Goal: Task Accomplishment & Management: Manage account settings

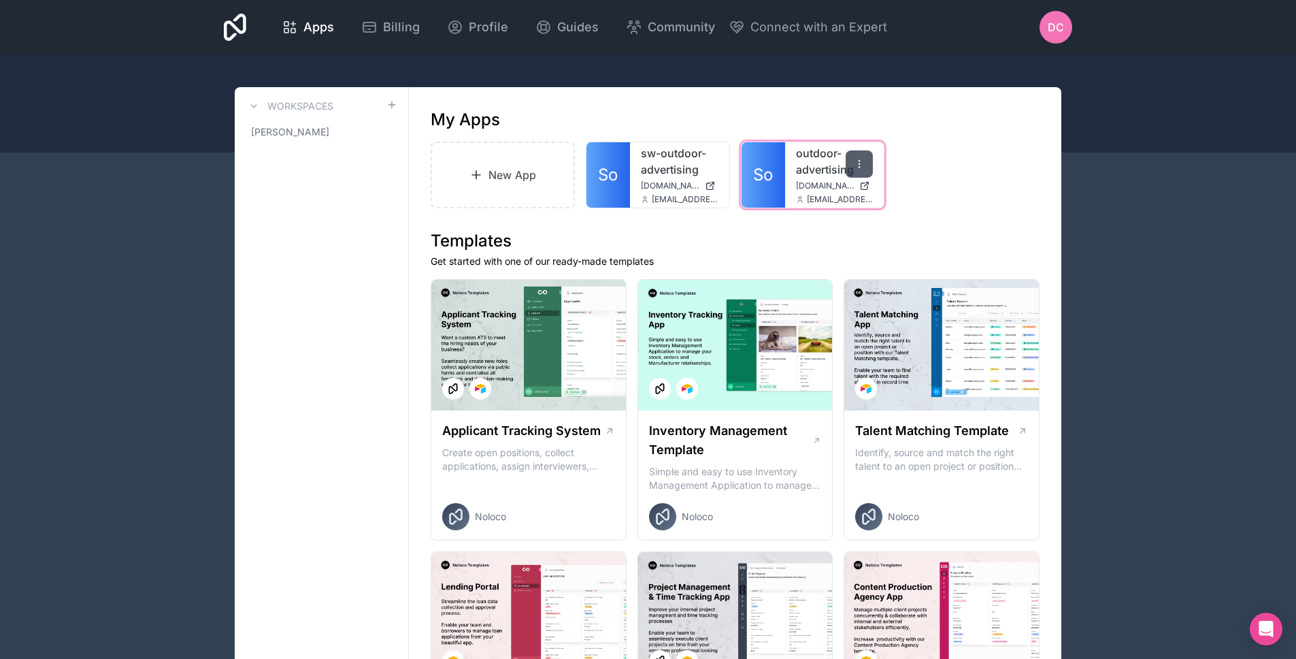
click at [852, 169] on div at bounding box center [859, 163] width 27 height 27
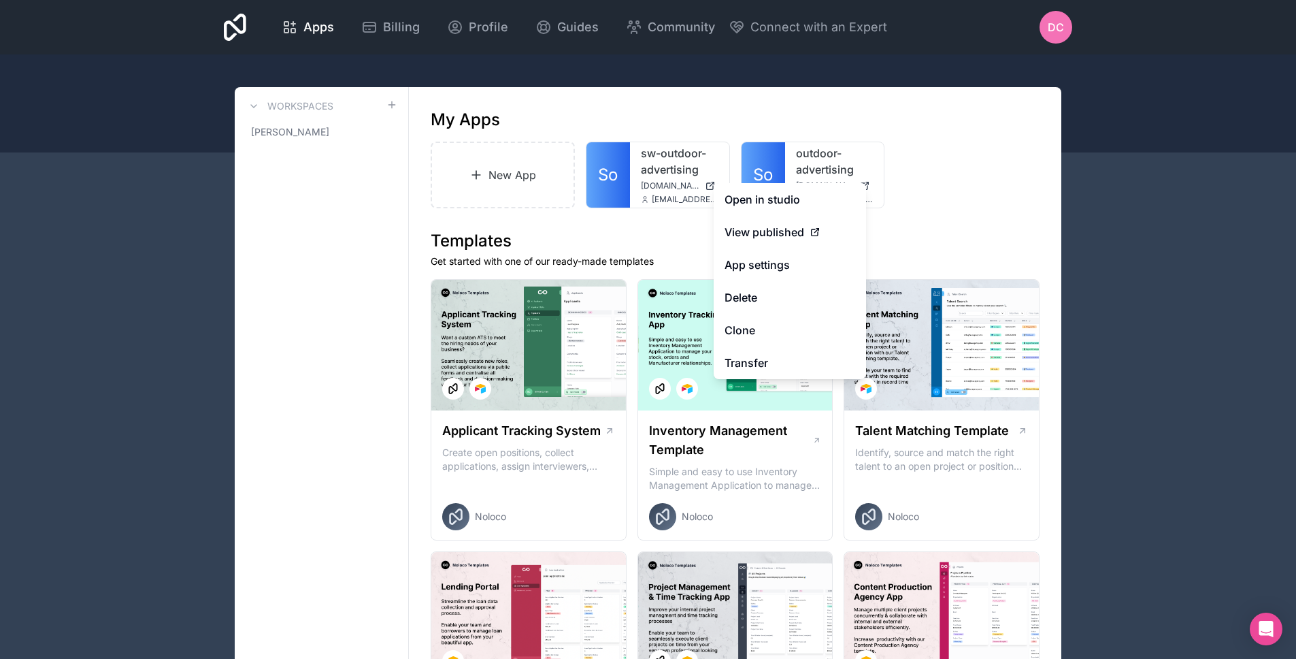
click at [921, 176] on div "New App So sw-outdoor-advertising [DOMAIN_NAME] [EMAIL_ADDRESS][DOMAIN_NAME] So…" at bounding box center [735, 175] width 609 height 67
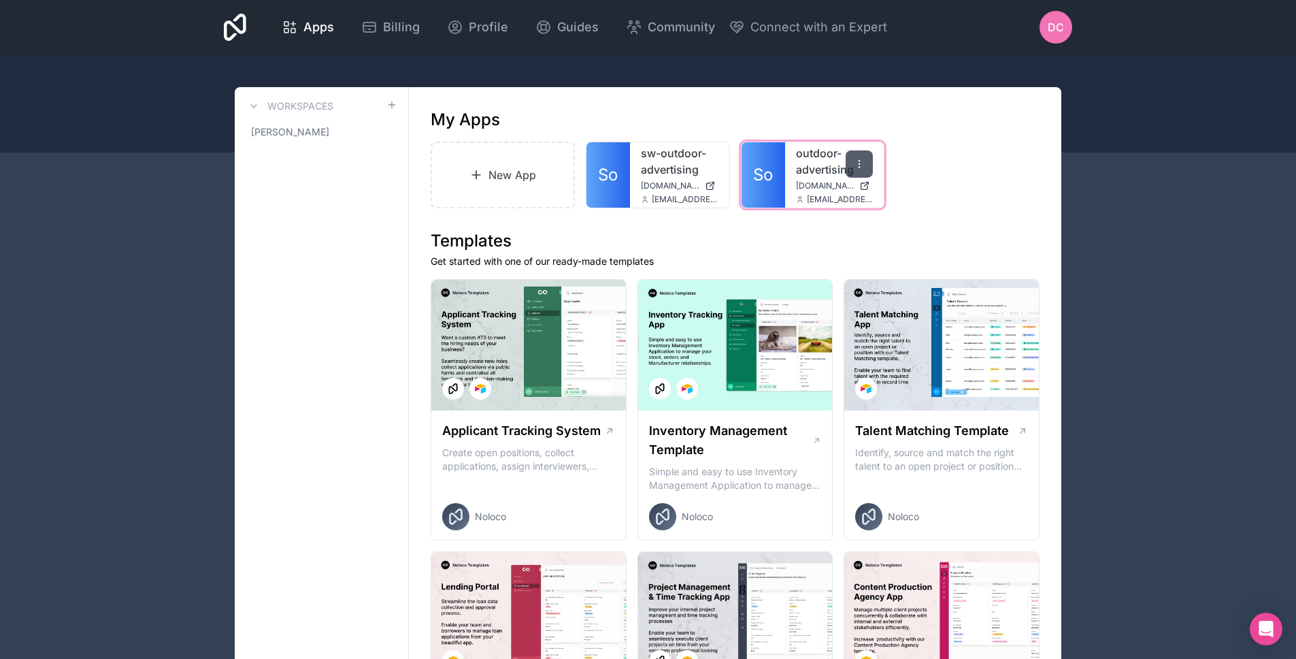
click at [860, 163] on icon at bounding box center [859, 163] width 1 height 1
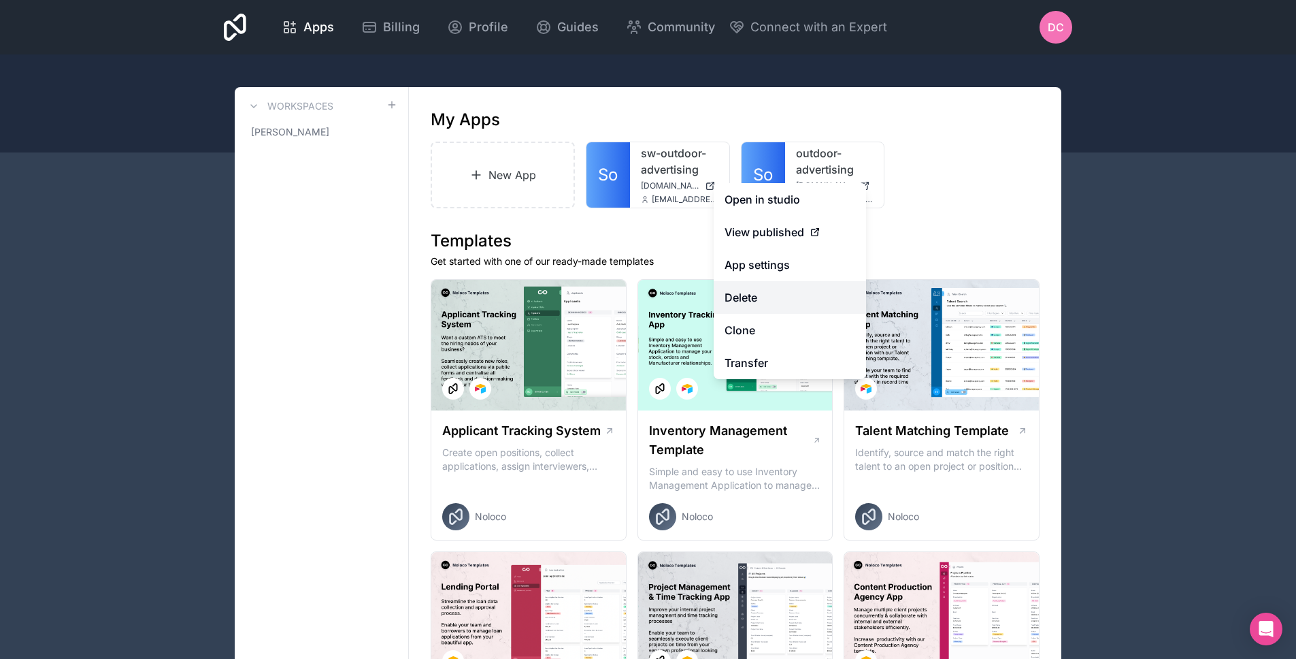
click at [780, 306] on button "Delete" at bounding box center [790, 297] width 152 height 33
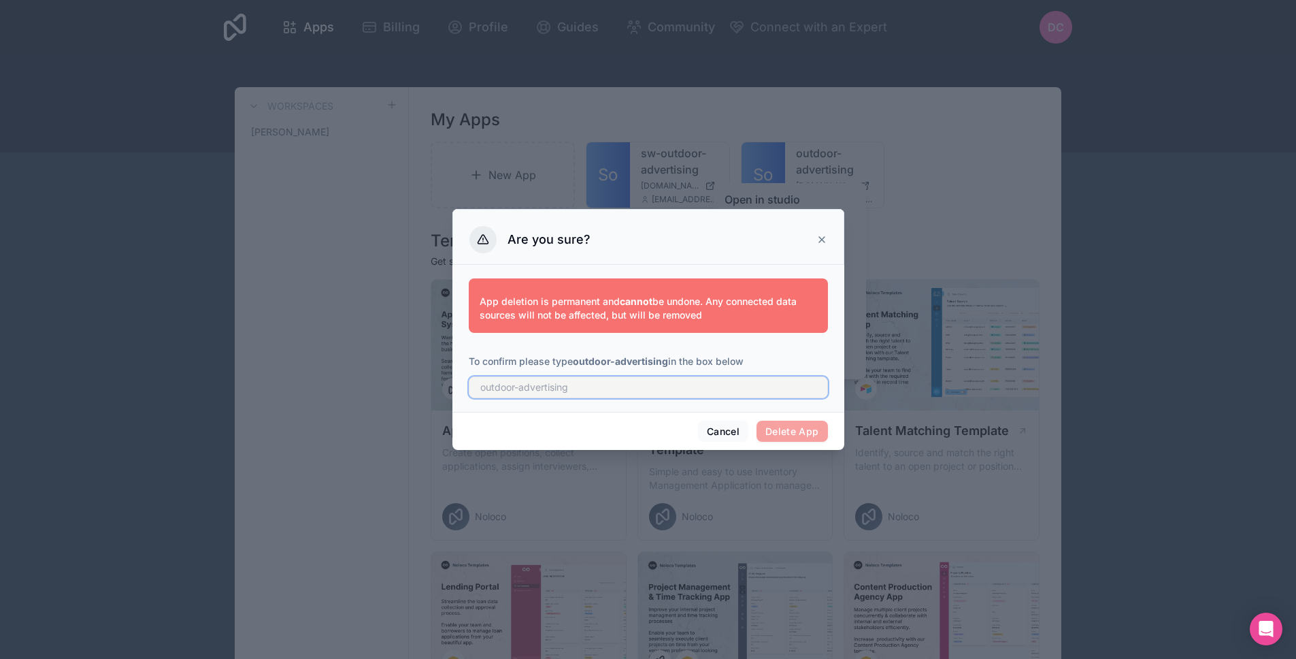
click at [618, 388] on input "text" at bounding box center [648, 387] width 359 height 22
type input "outdoor-advertising"
click at [802, 438] on button "Delete App" at bounding box center [792, 431] width 71 height 22
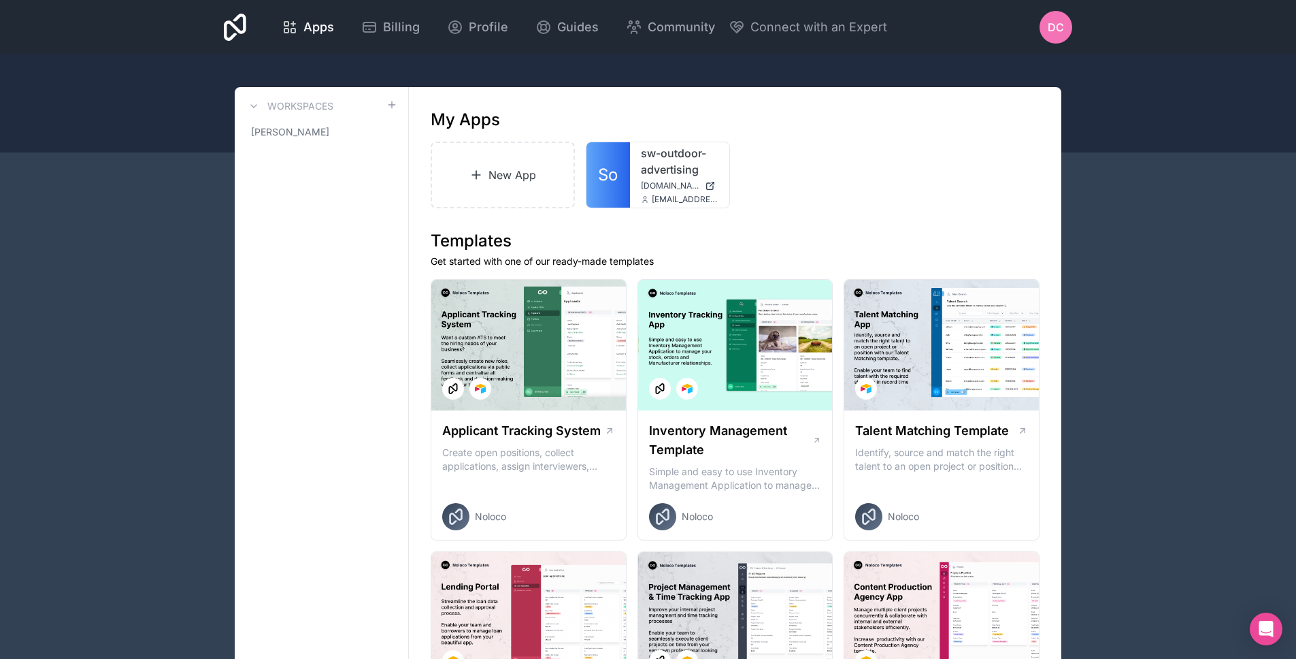
click at [1056, 38] on div "DC" at bounding box center [1056, 27] width 33 height 33
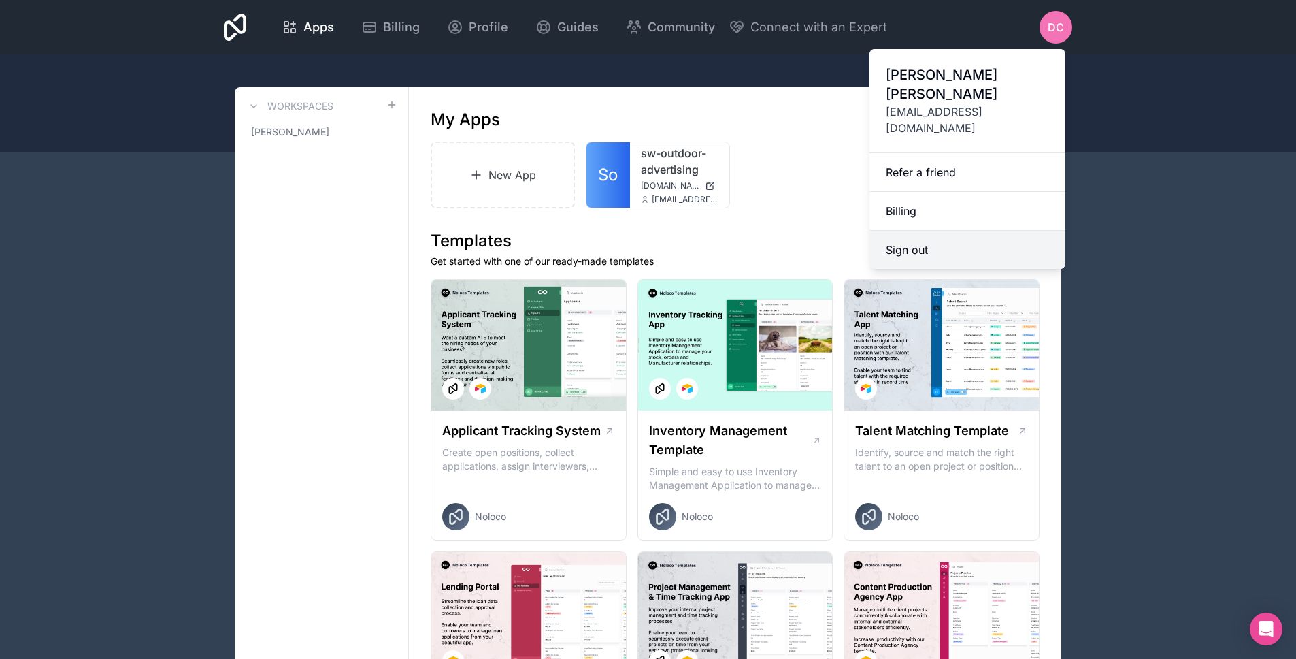
click at [962, 231] on button "Sign out" at bounding box center [968, 250] width 196 height 38
